Goal: Task Accomplishment & Management: Use online tool/utility

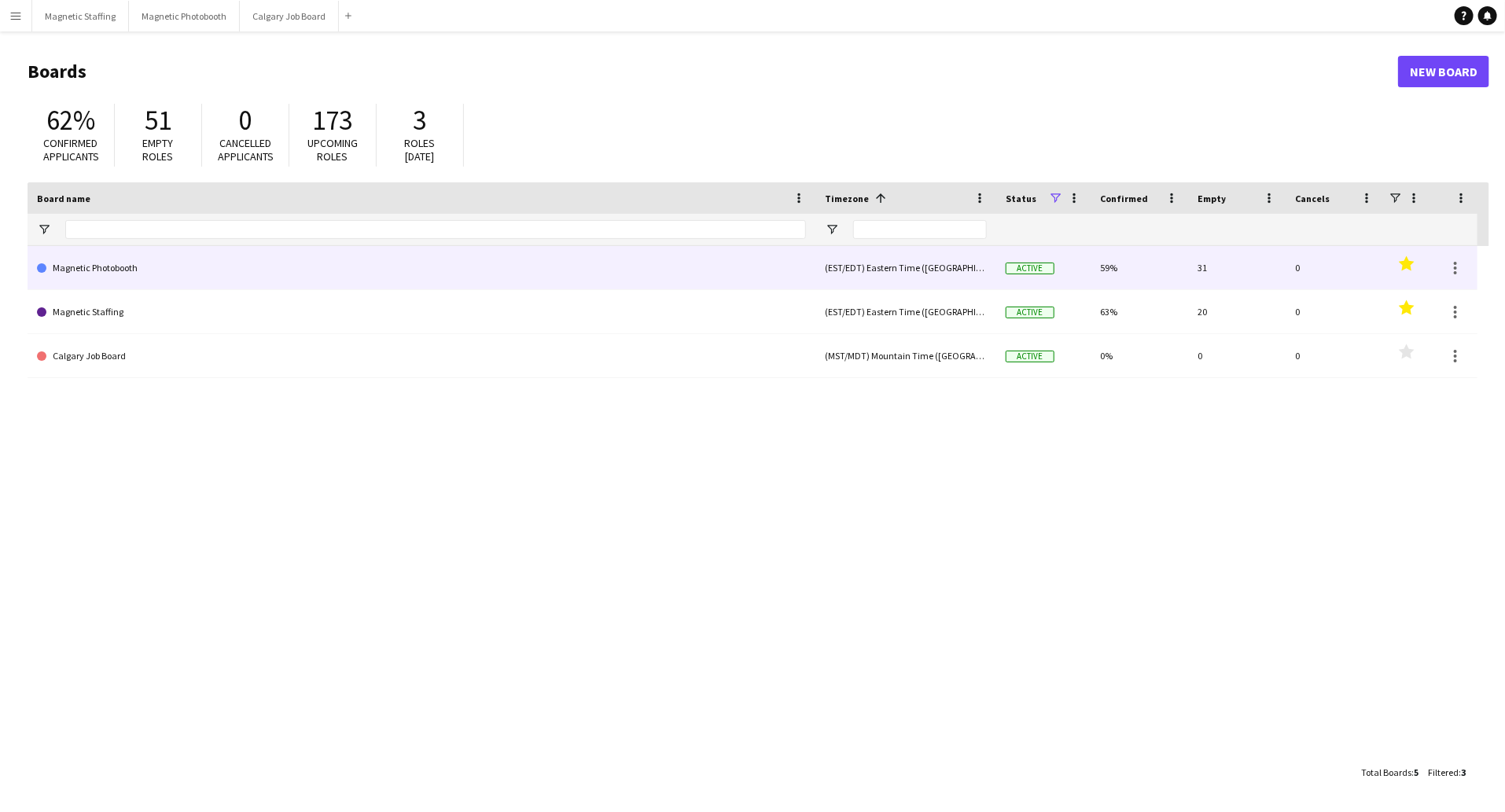
click at [113, 267] on link "Magnetic Photobooth" at bounding box center [421, 268] width 769 height 44
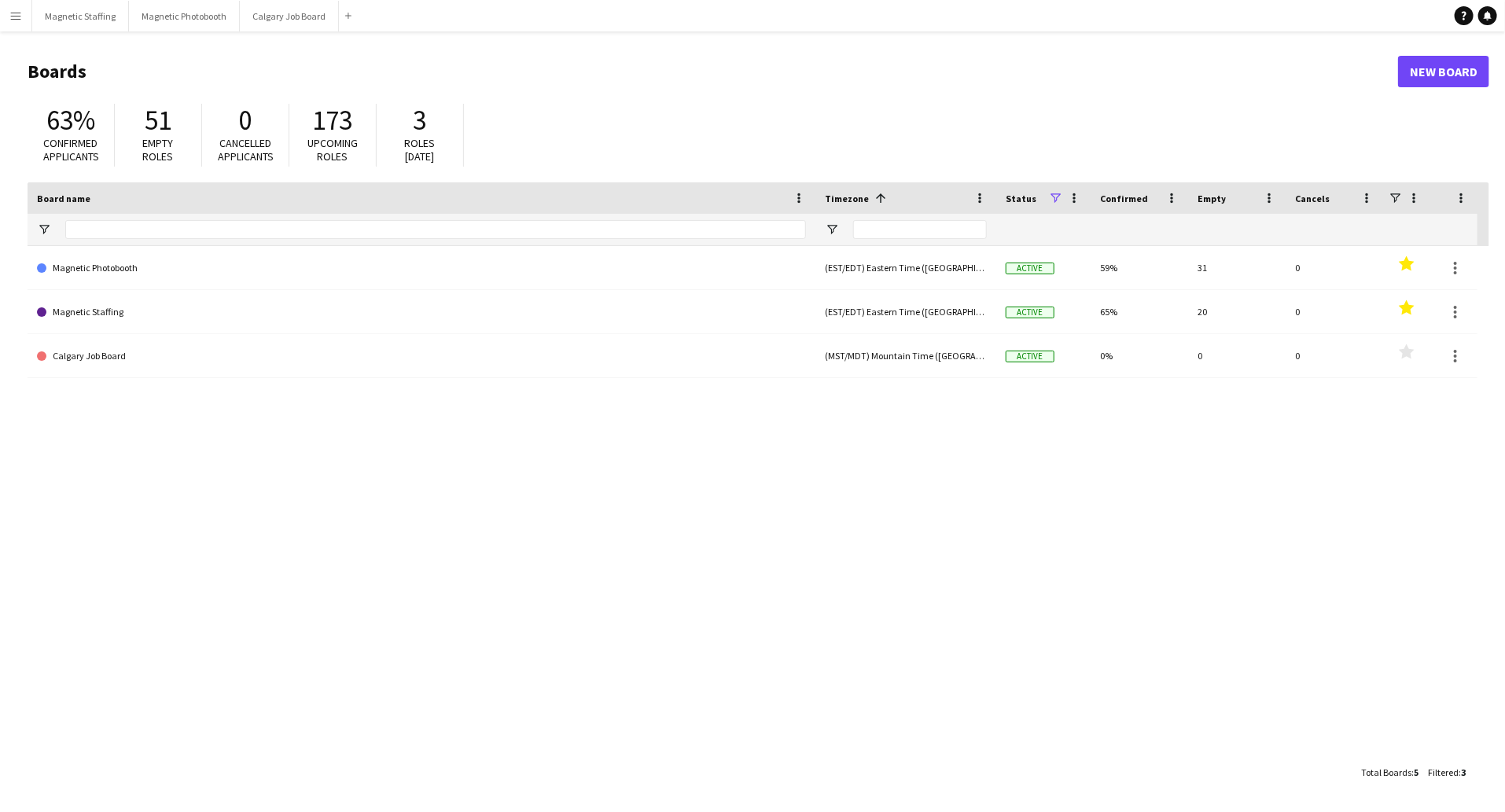
click at [13, 18] on app-icon "Menu" at bounding box center [16, 16] width 13 height 13
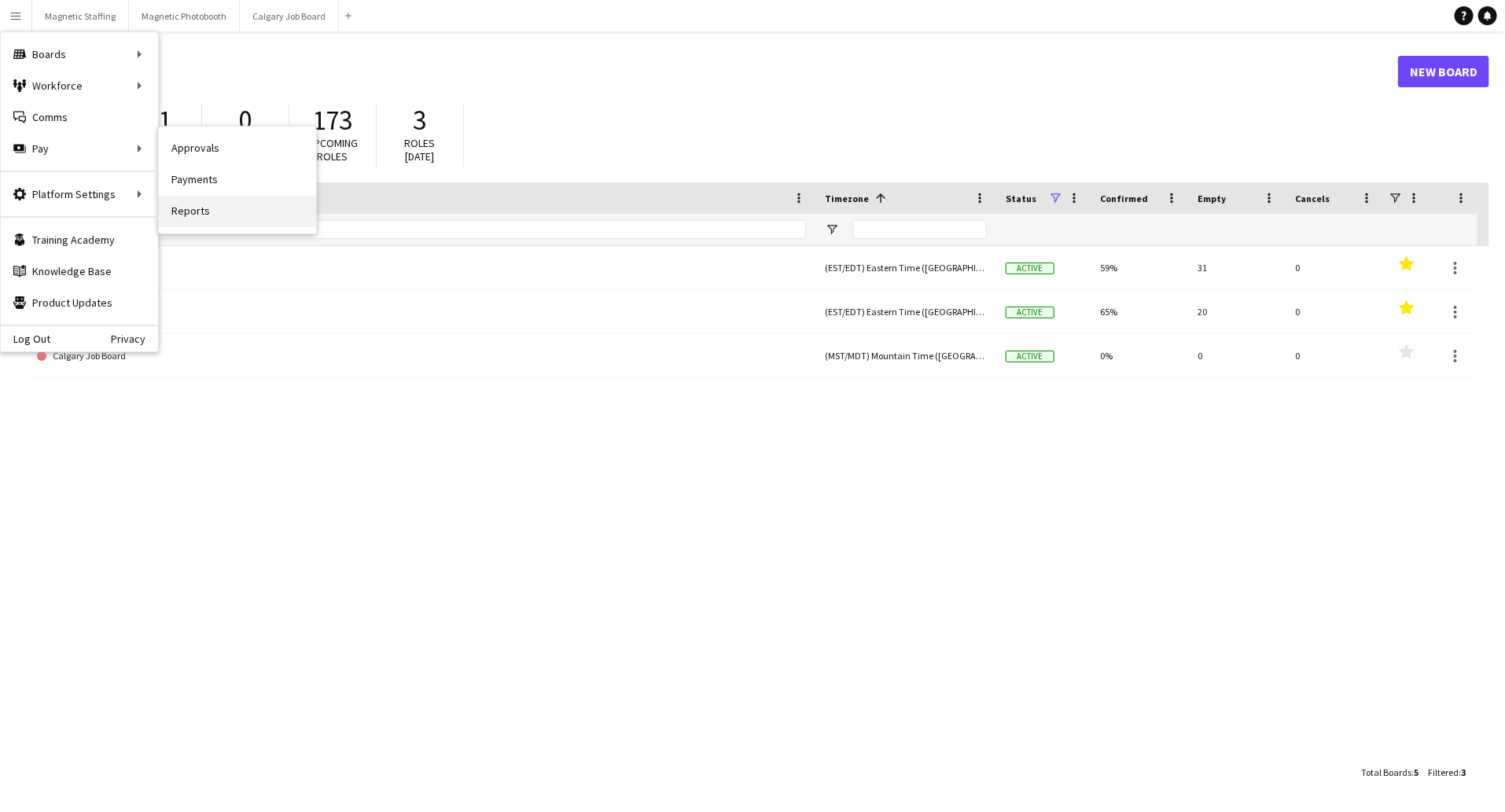
click at [241, 205] on link "Reports" at bounding box center [237, 211] width 157 height 32
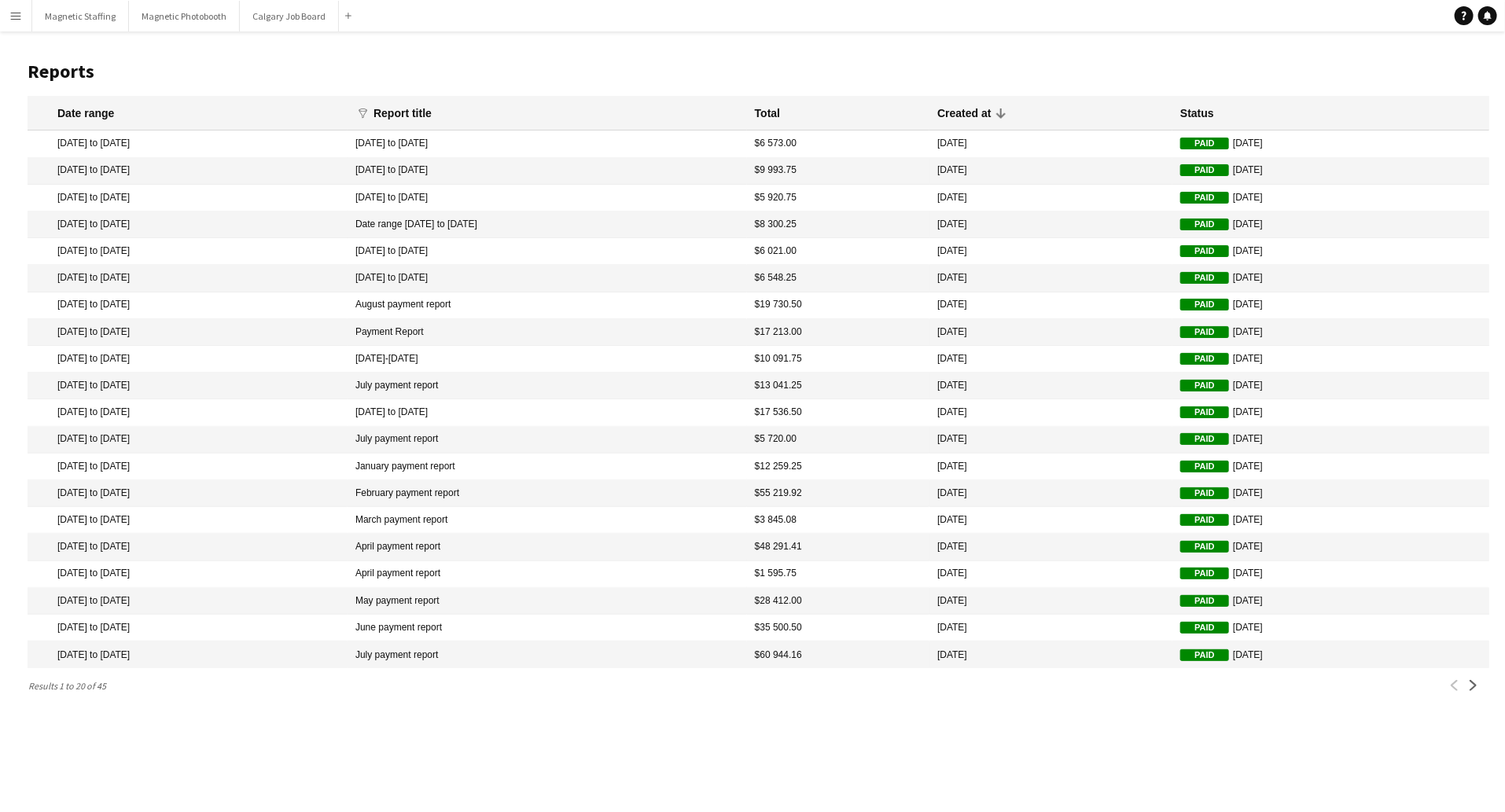
click at [23, 19] on button "Menu" at bounding box center [15, 15] width 32 height 32
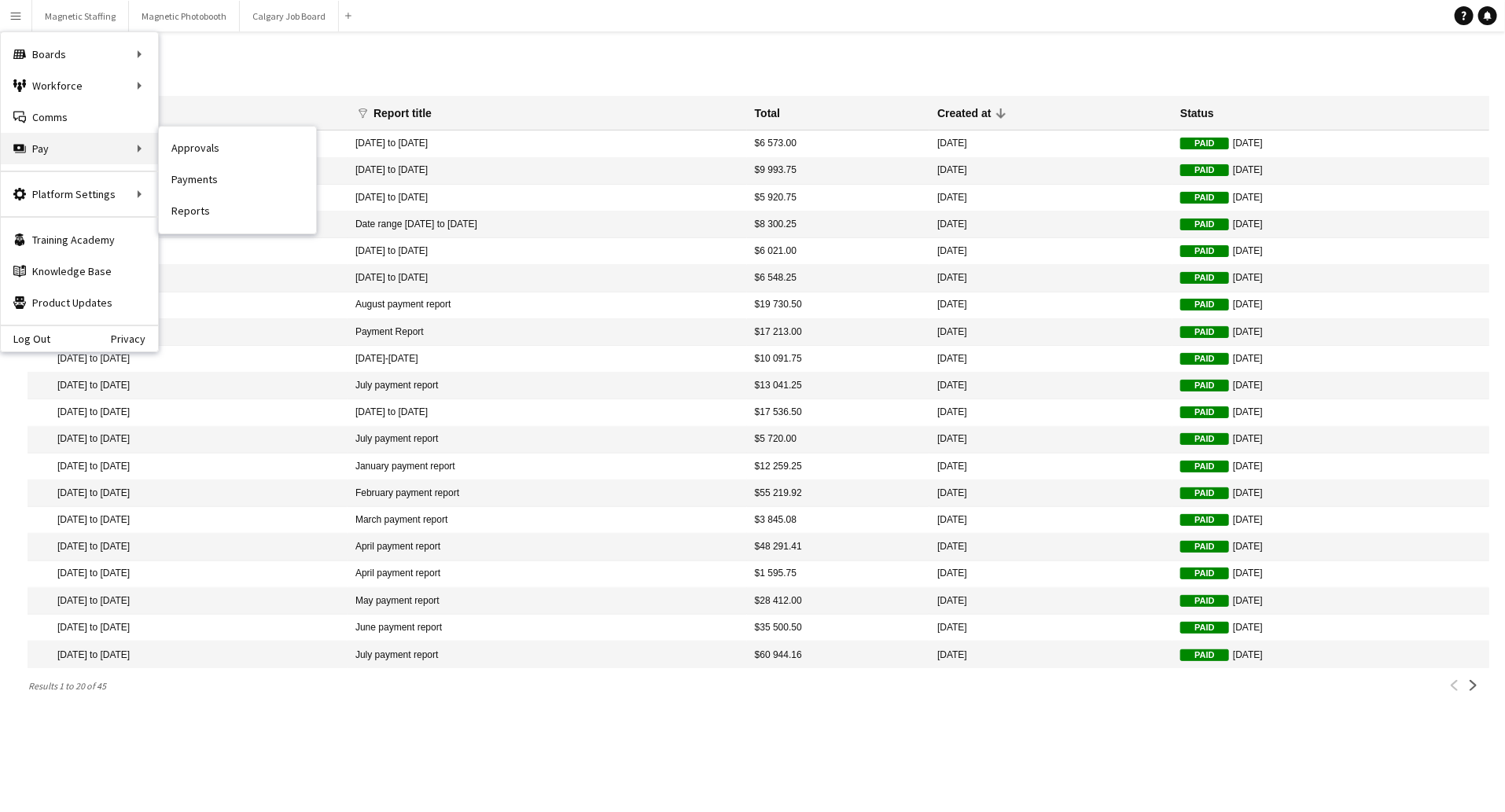
click at [119, 142] on div "Pay Pay" at bounding box center [79, 148] width 157 height 32
click at [196, 186] on link "Payments" at bounding box center [237, 180] width 157 height 32
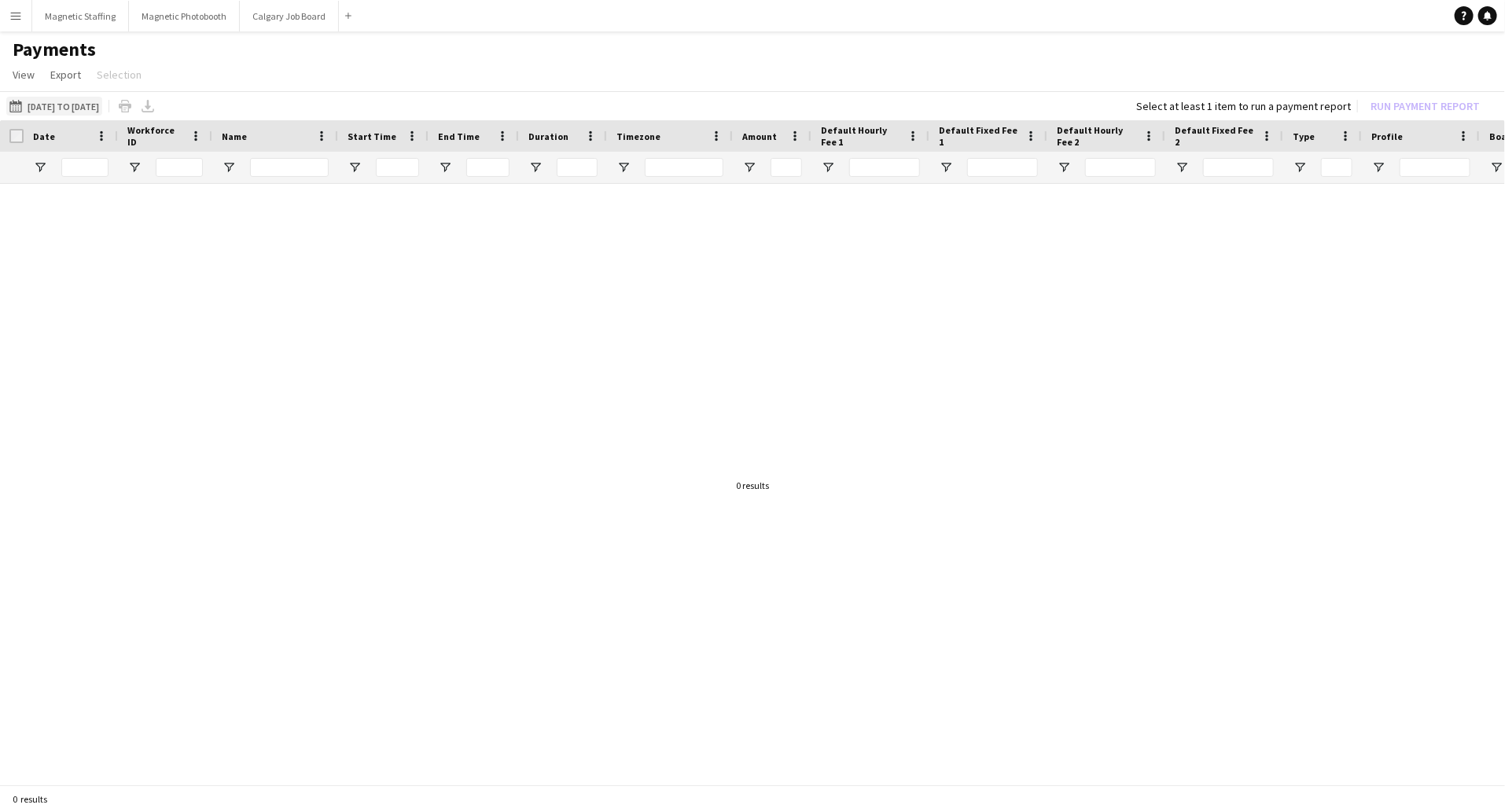
click at [102, 108] on button "09-09-2025 to 14-09-2025 09-09-2025 to 14-09-2025" at bounding box center [54, 105] width 96 height 19
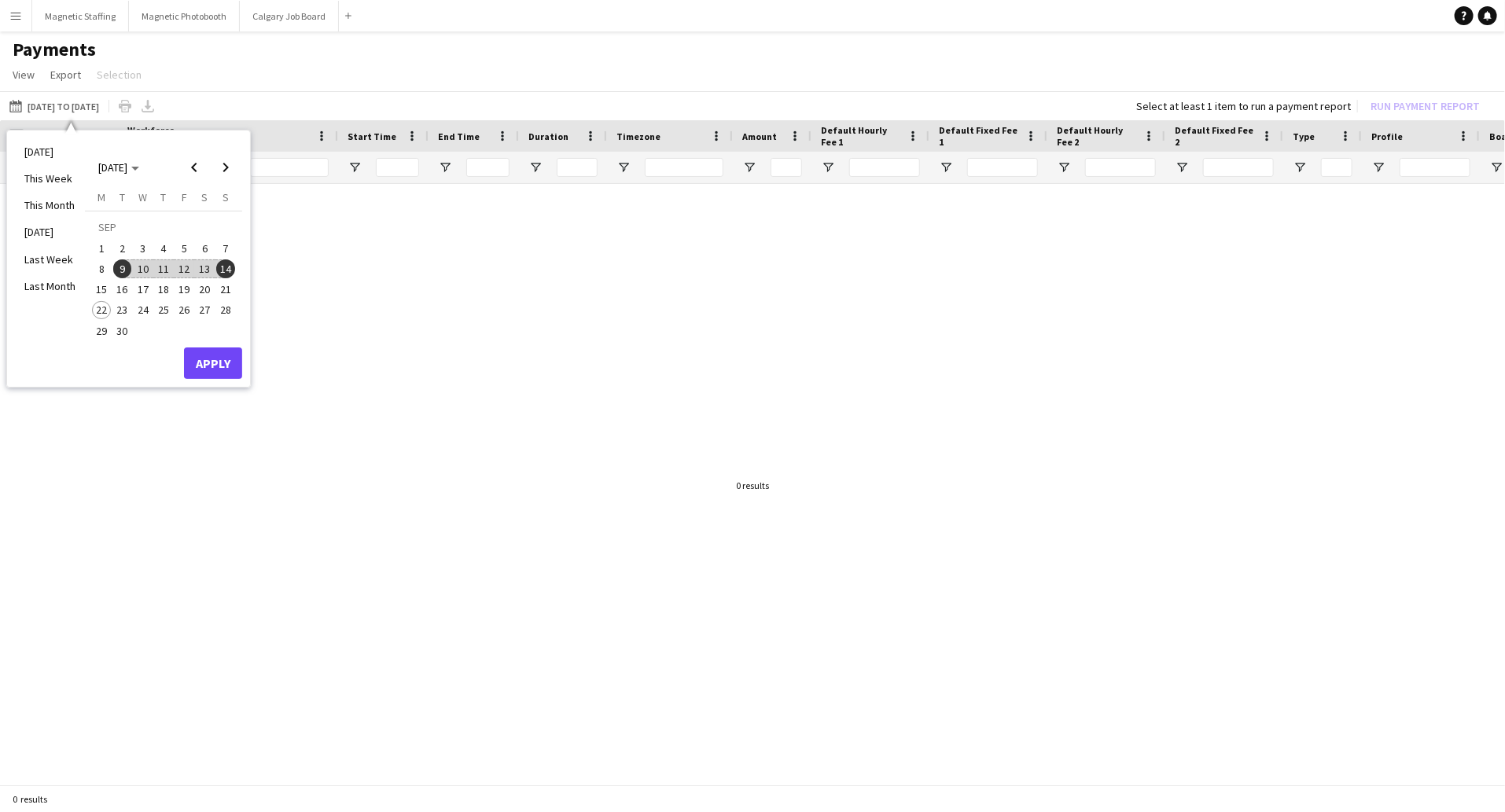
click at [225, 266] on span "14" at bounding box center [225, 268] width 19 height 19
click at [100, 312] on span "22" at bounding box center [101, 310] width 19 height 19
click at [219, 359] on button "Apply" at bounding box center [213, 363] width 58 height 32
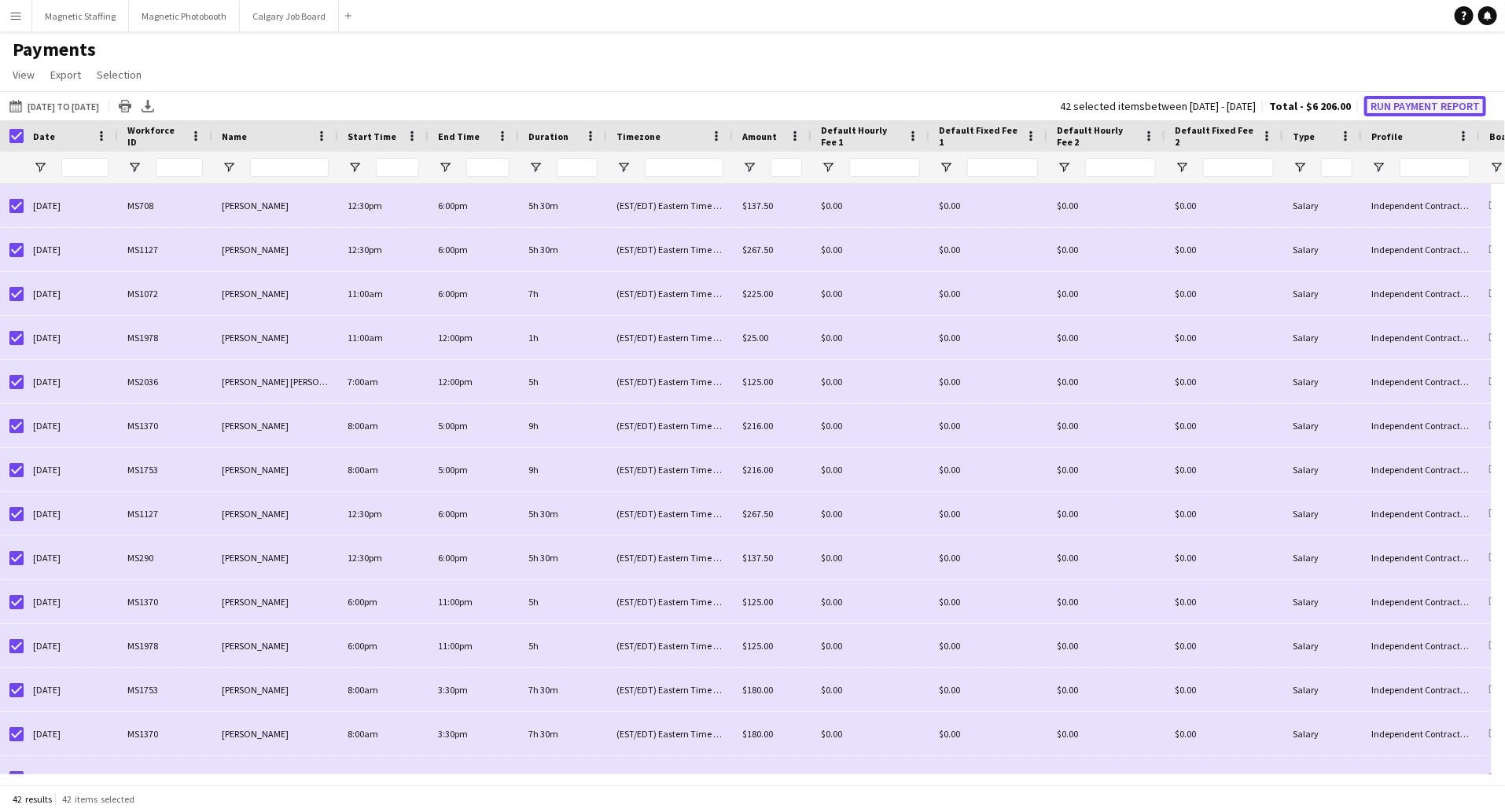
click at [1431, 104] on button "Run Payment Report" at bounding box center [1425, 105] width 122 height 20
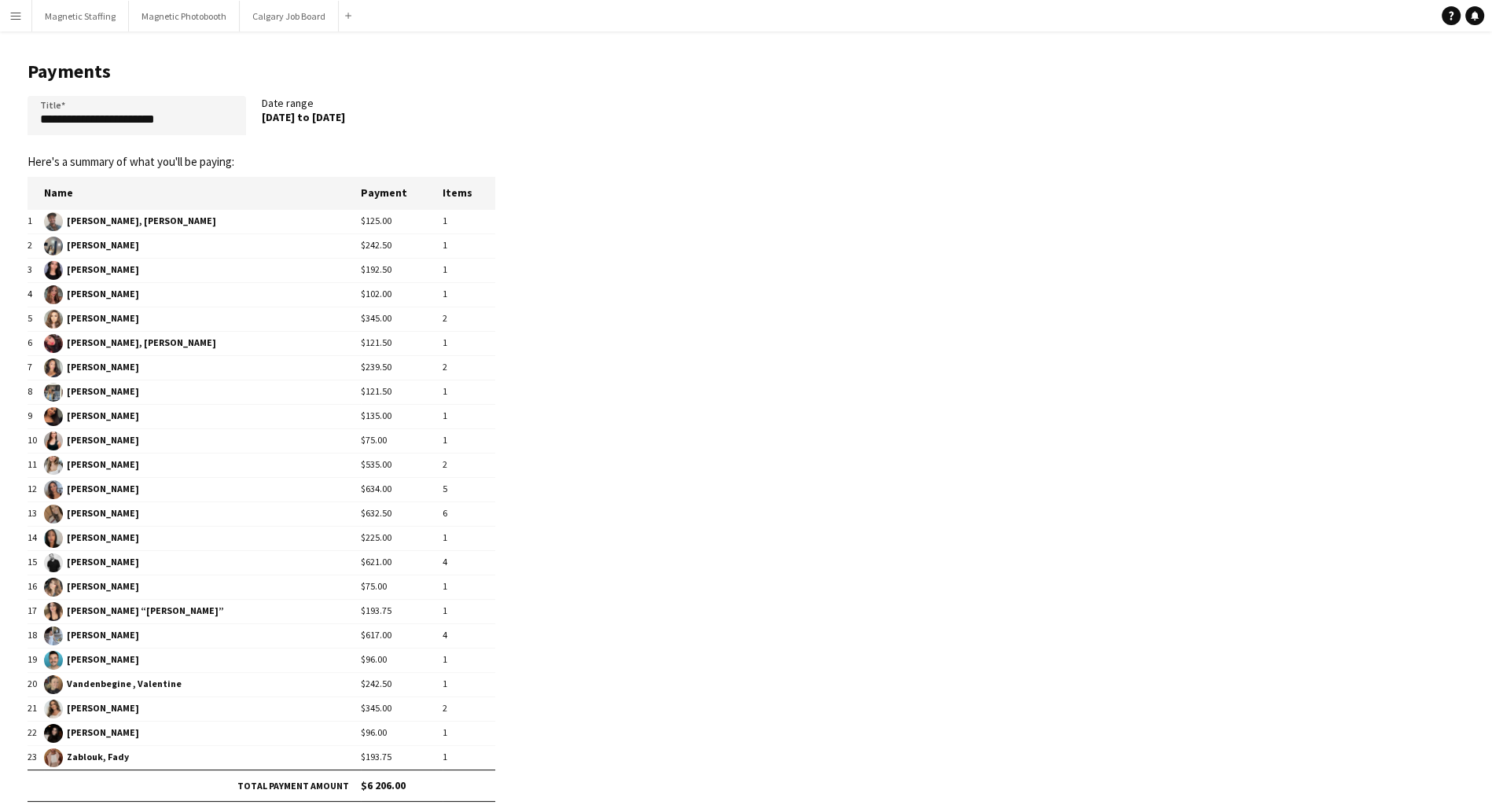
drag, startPoint x: 341, startPoint y: 122, endPoint x: 264, endPoint y: 120, distance: 77.0
click at [264, 120] on div "15 Sep 2025 to 22 Sep 2025" at bounding box center [371, 117] width 219 height 14
copy div "15 Sep 2025 to 22 Sep 2025"
drag, startPoint x: 236, startPoint y: 123, endPoint x: -3, endPoint y: 112, distance: 239.3
click at [0, 112] on html "**********" at bounding box center [746, 444] width 1492 height 888
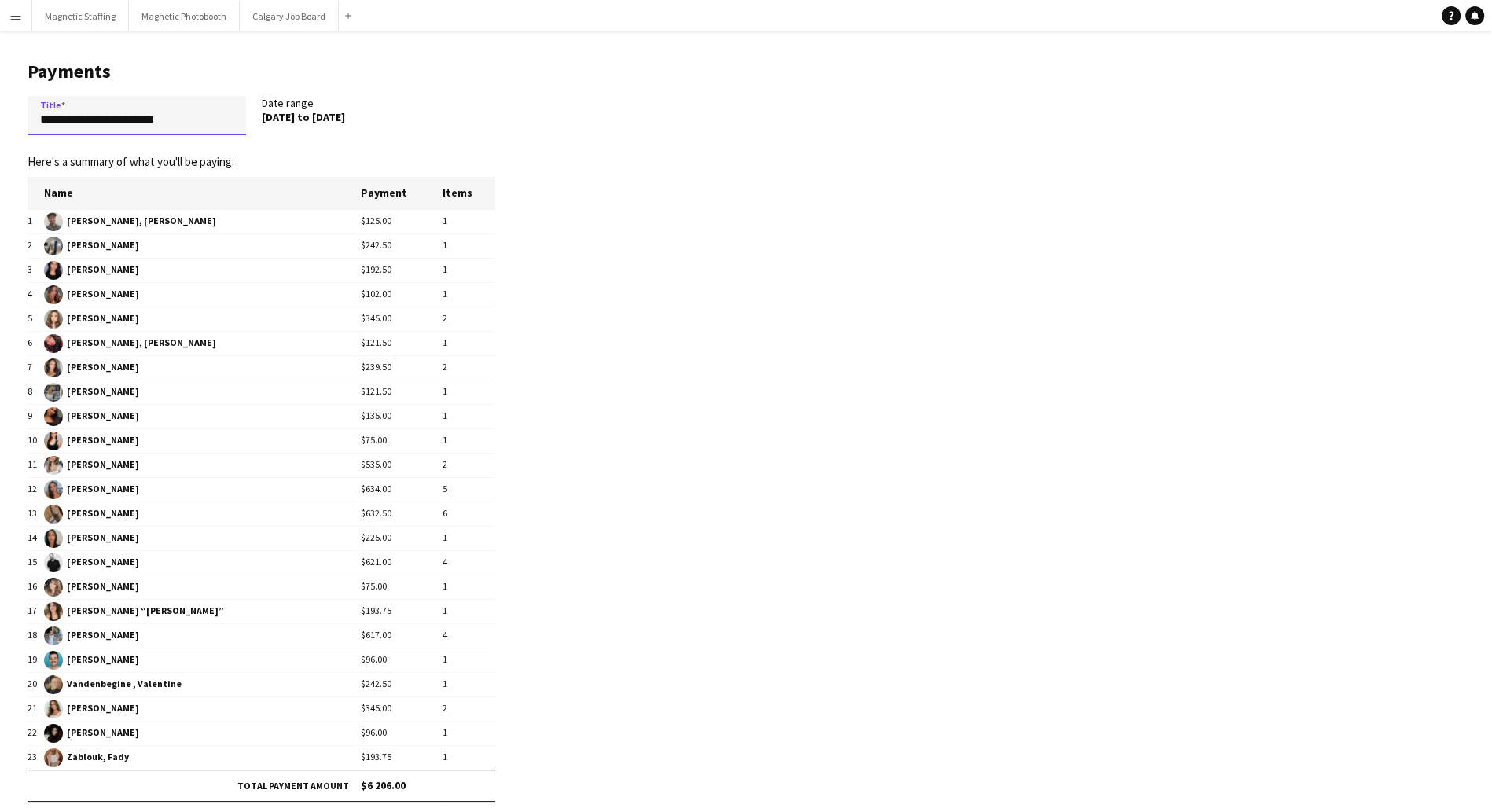
paste input "**"
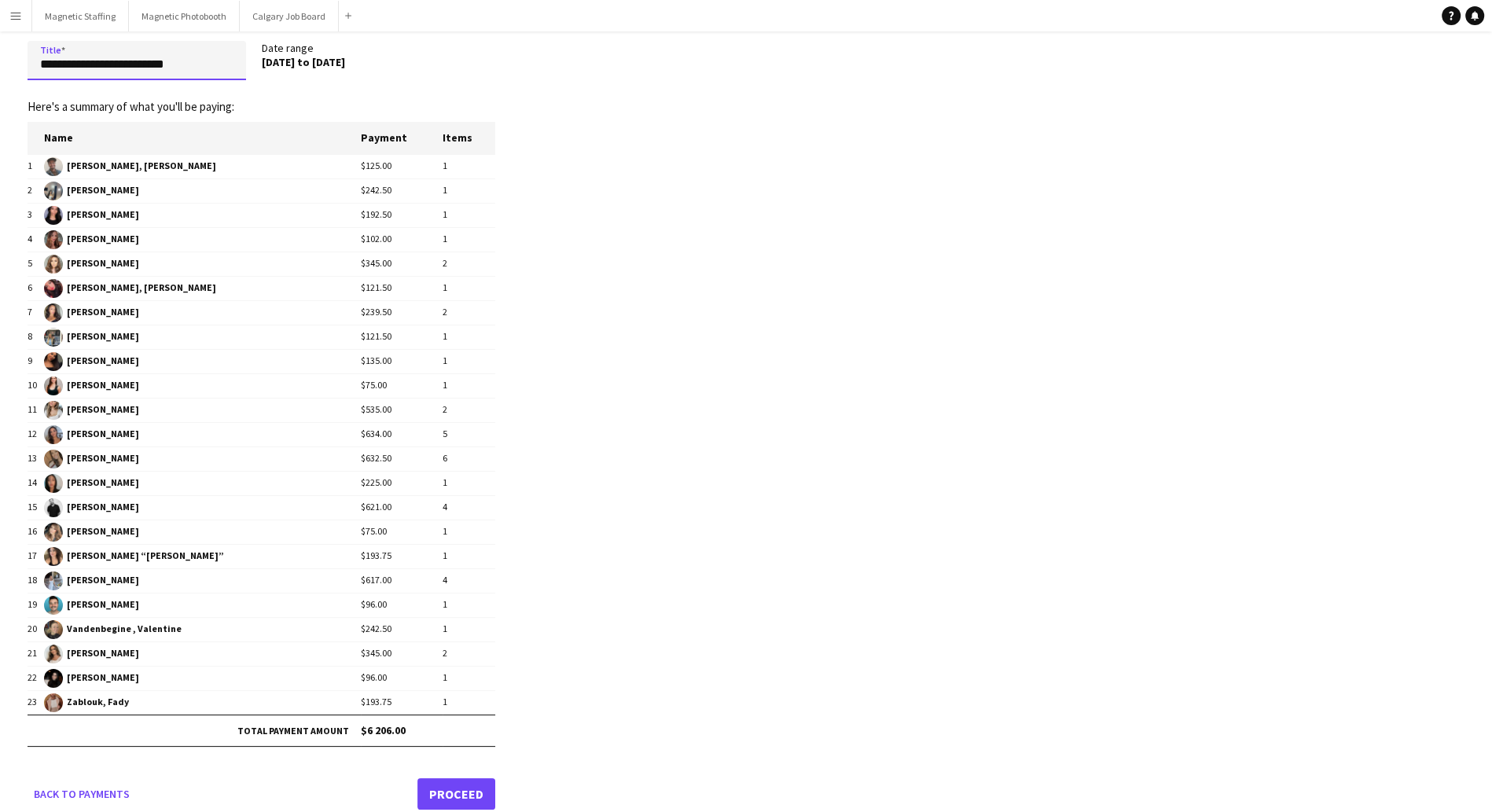
scroll to position [66, 0]
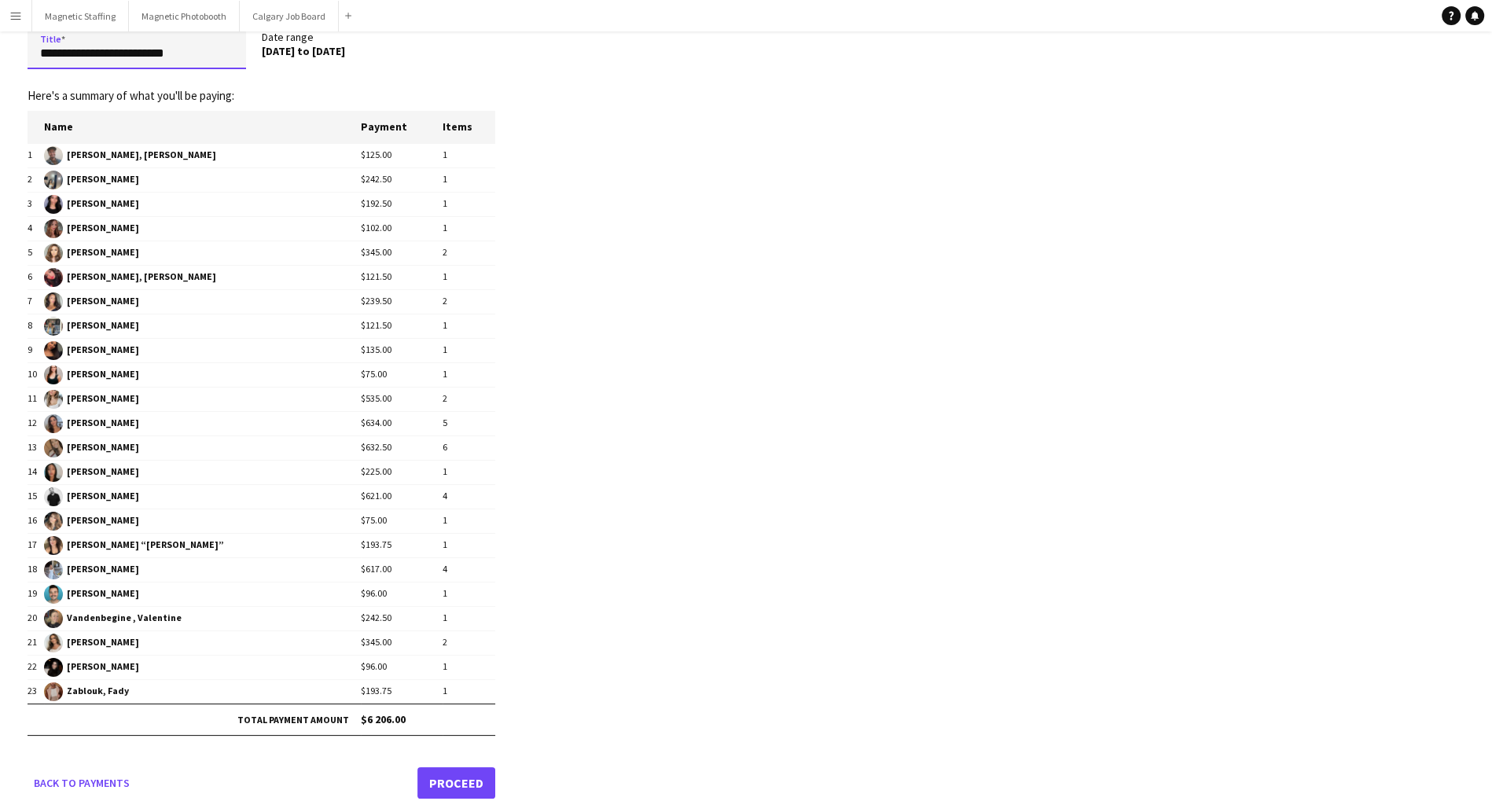
type input "**********"
click at [473, 767] on link "Proceed" at bounding box center [456, 782] width 78 height 32
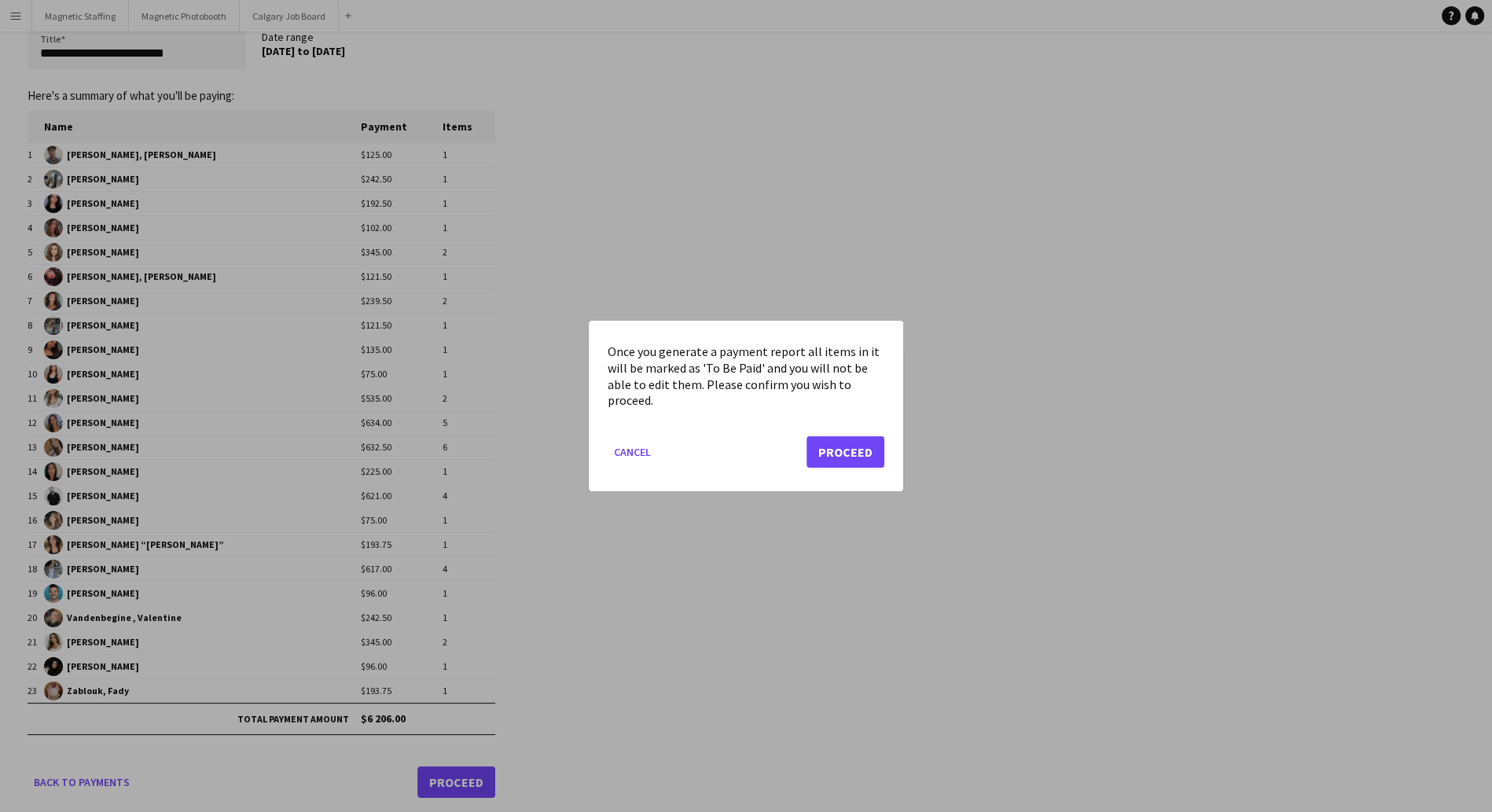
scroll to position [0, 0]
click at [852, 449] on button "Proceed" at bounding box center [846, 452] width 78 height 32
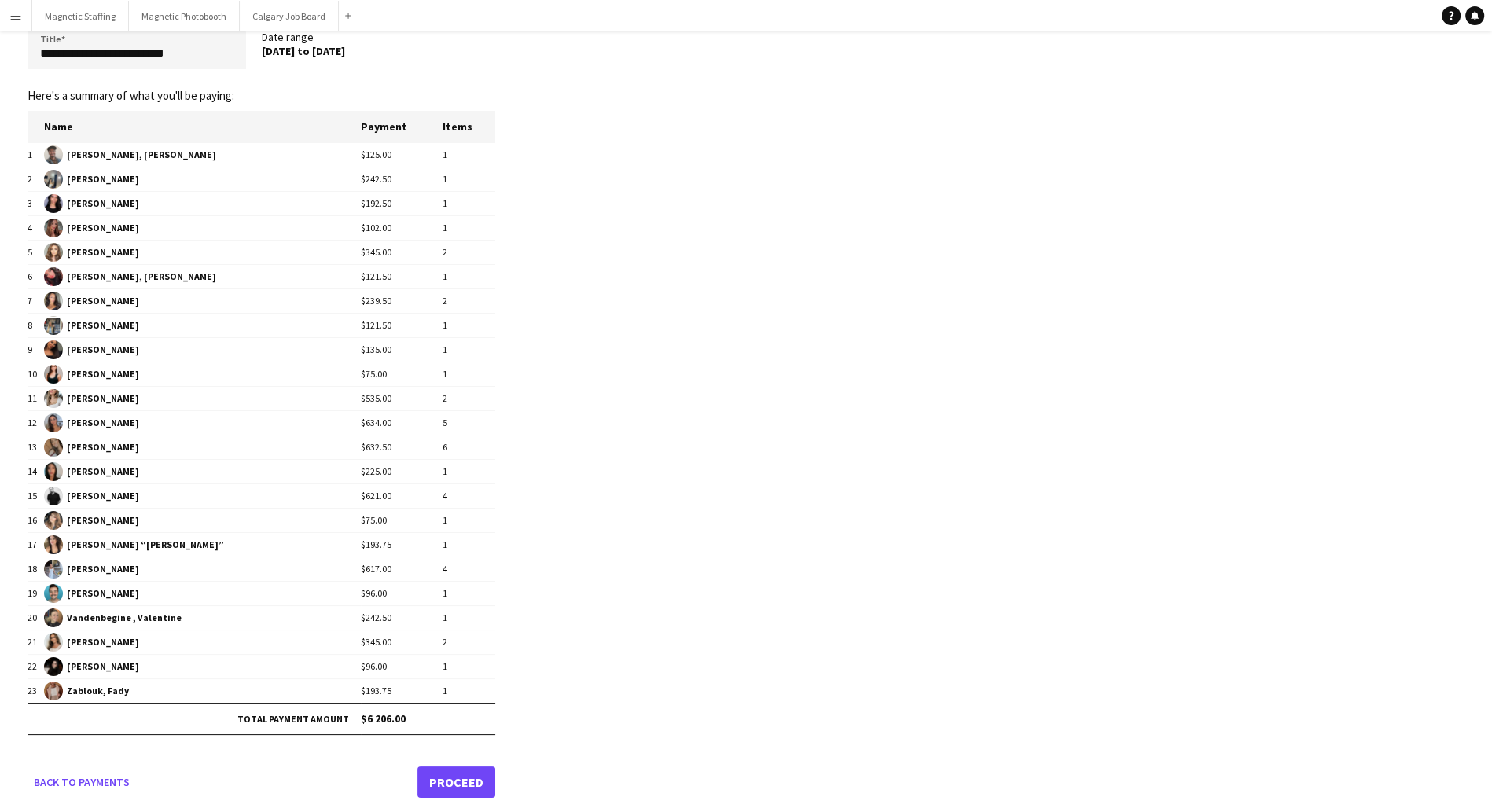
scroll to position [66, 0]
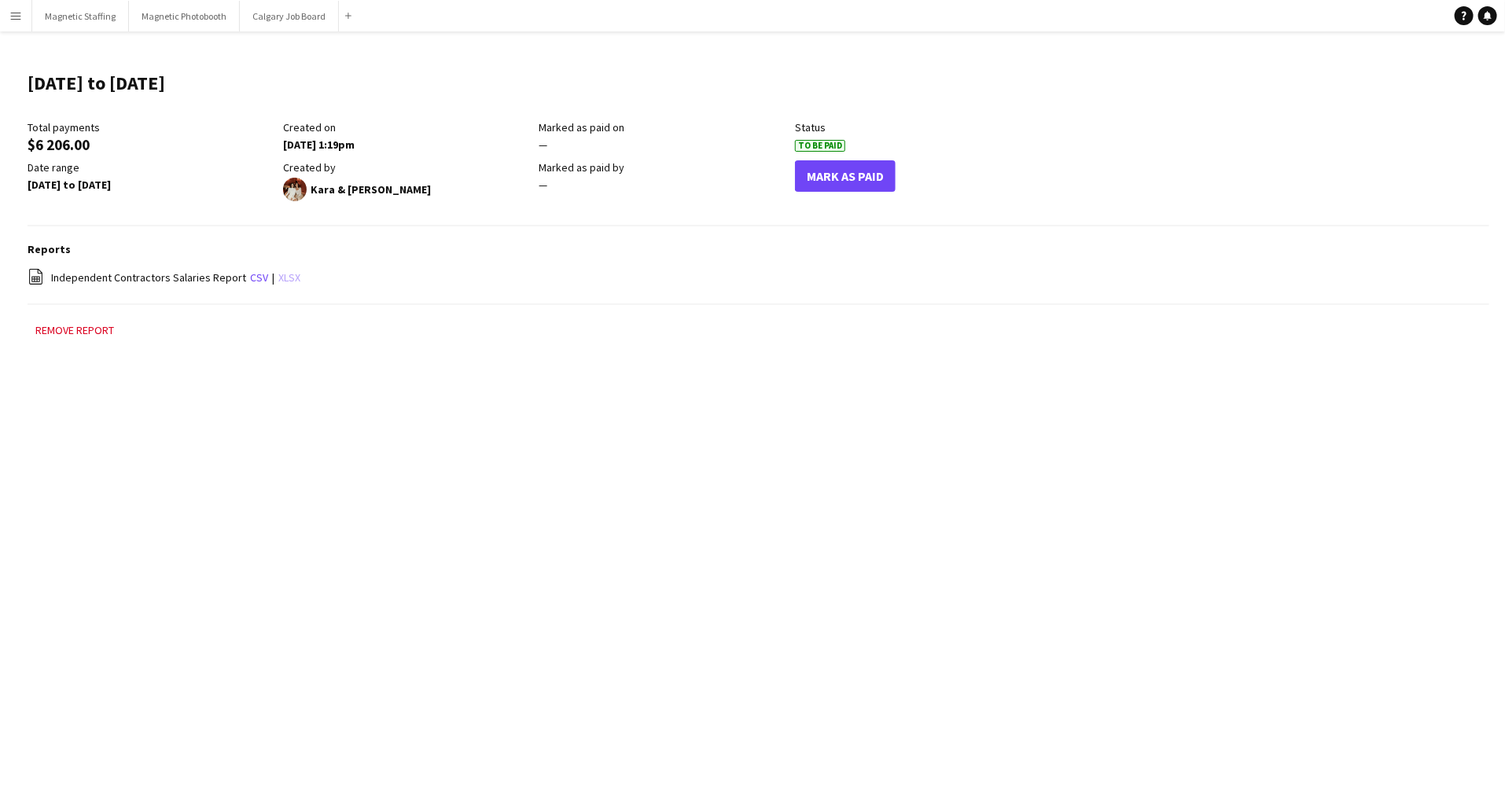
click at [279, 278] on link "xlsx" at bounding box center [289, 277] width 22 height 14
click at [859, 183] on button "Mark As Paid" at bounding box center [845, 176] width 100 height 32
